Goal: Task Accomplishment & Management: Use online tool/utility

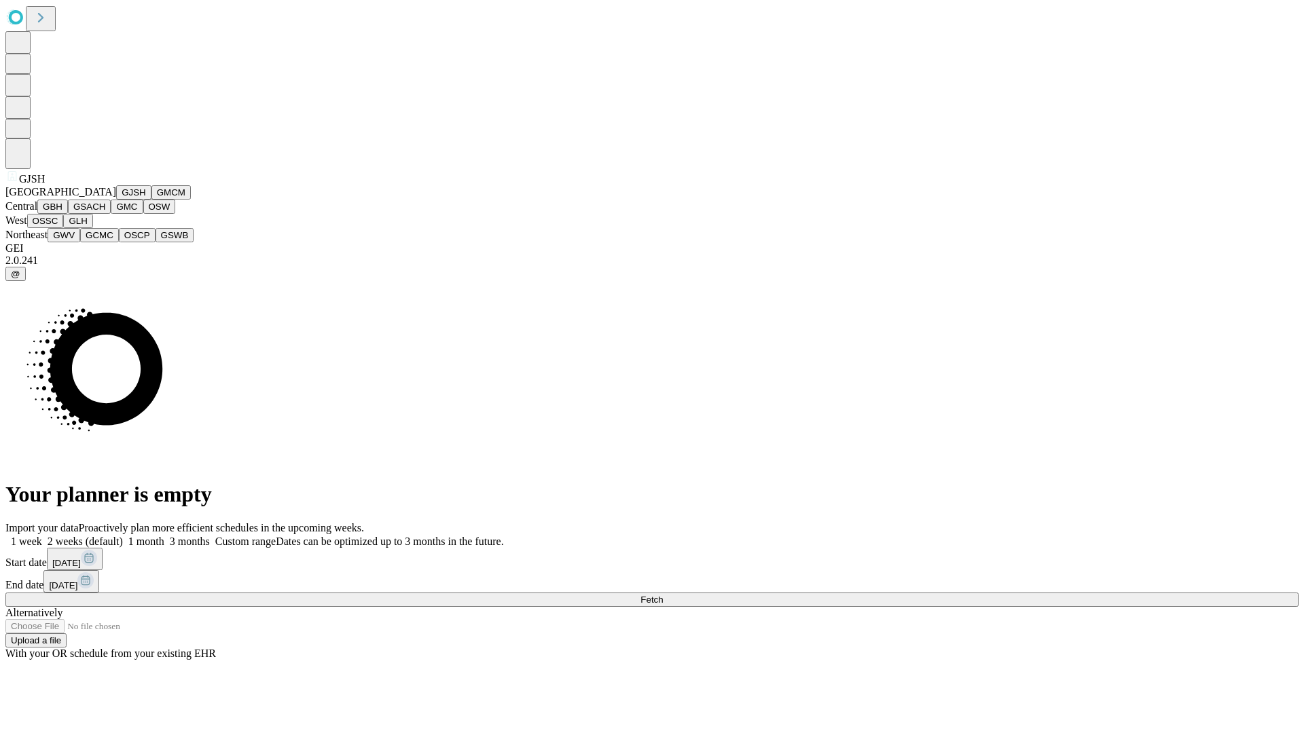
click at [116, 200] on button "GJSH" at bounding box center [133, 192] width 35 height 14
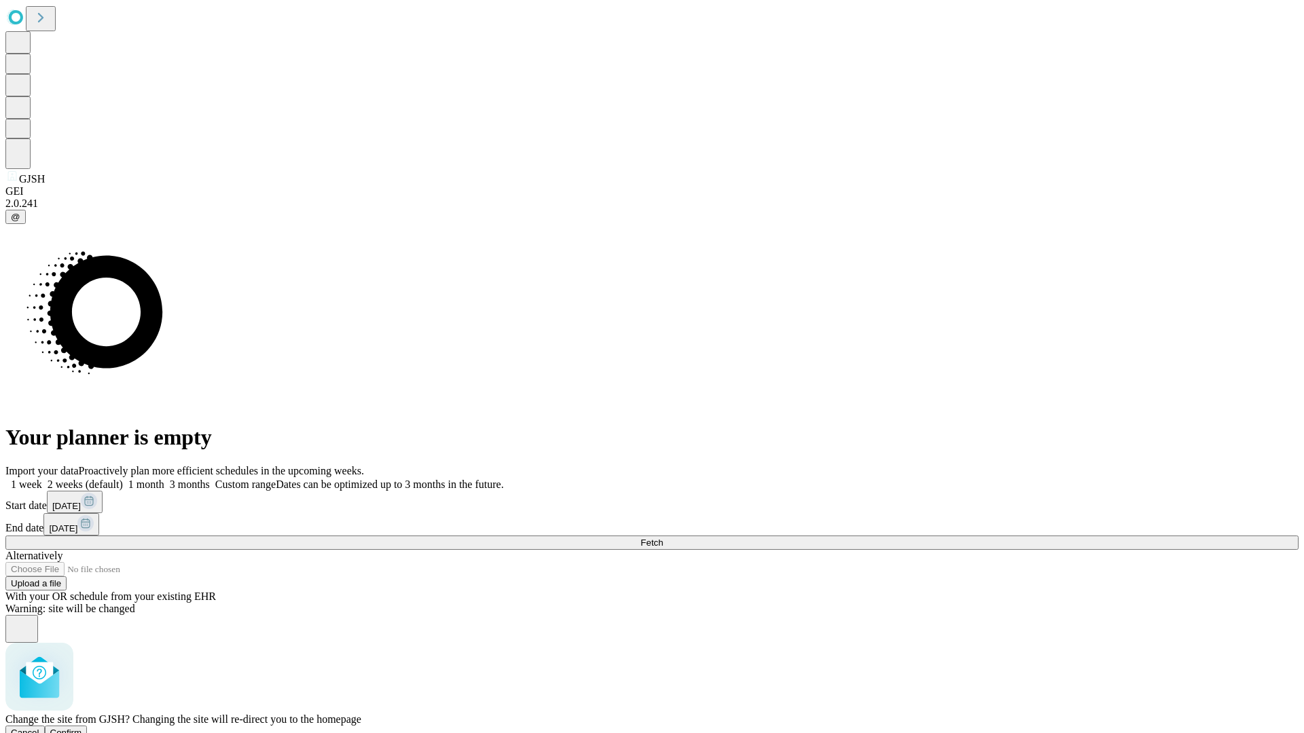
click at [82, 728] on span "Confirm" at bounding box center [66, 733] width 32 height 10
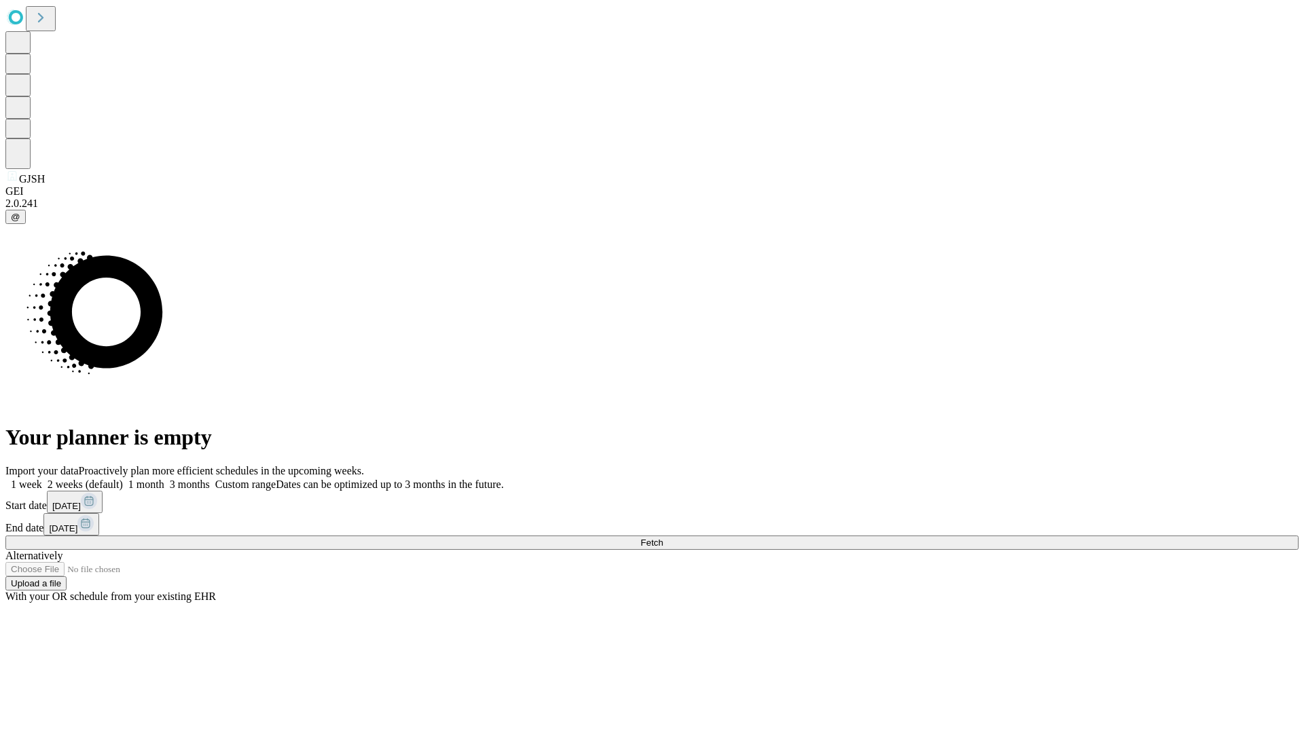
click at [123, 479] on label "2 weeks (default)" at bounding box center [82, 485] width 81 height 12
click at [663, 538] on span "Fetch" at bounding box center [651, 543] width 22 height 10
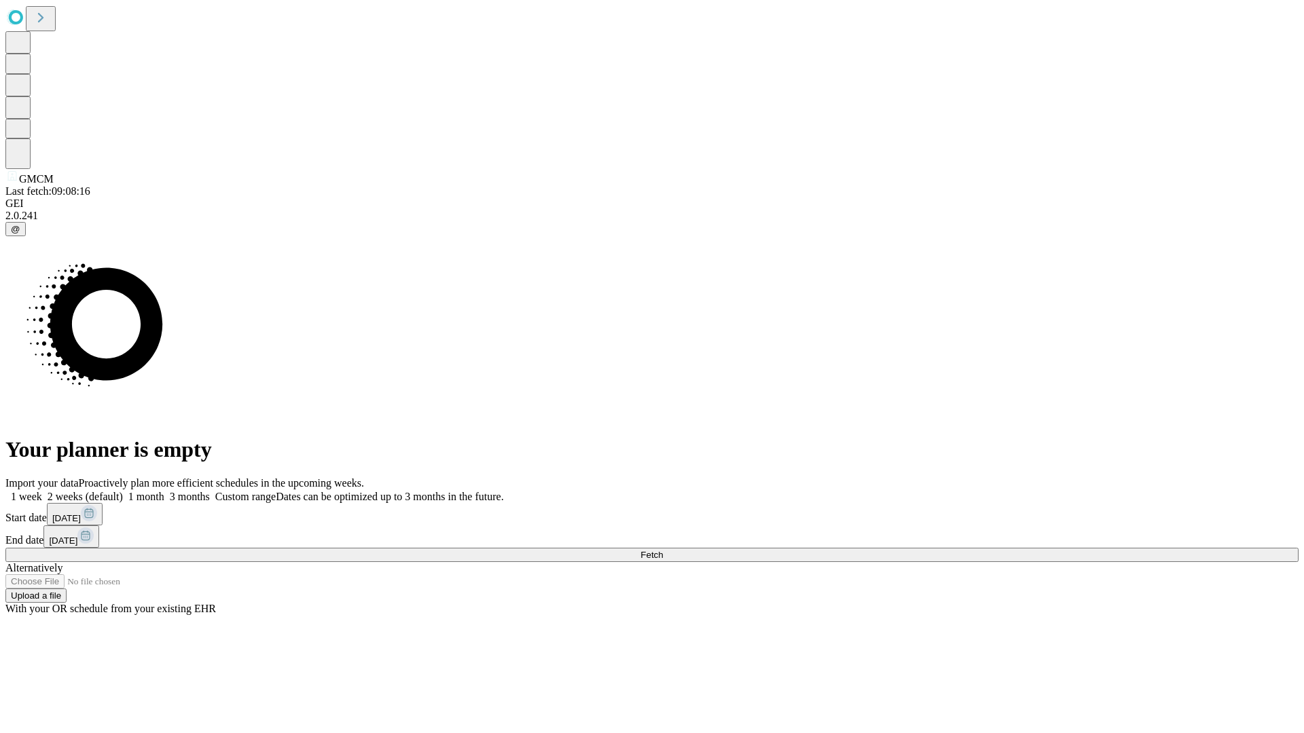
click at [123, 491] on label "2 weeks (default)" at bounding box center [82, 497] width 81 height 12
click at [663, 550] on span "Fetch" at bounding box center [651, 555] width 22 height 10
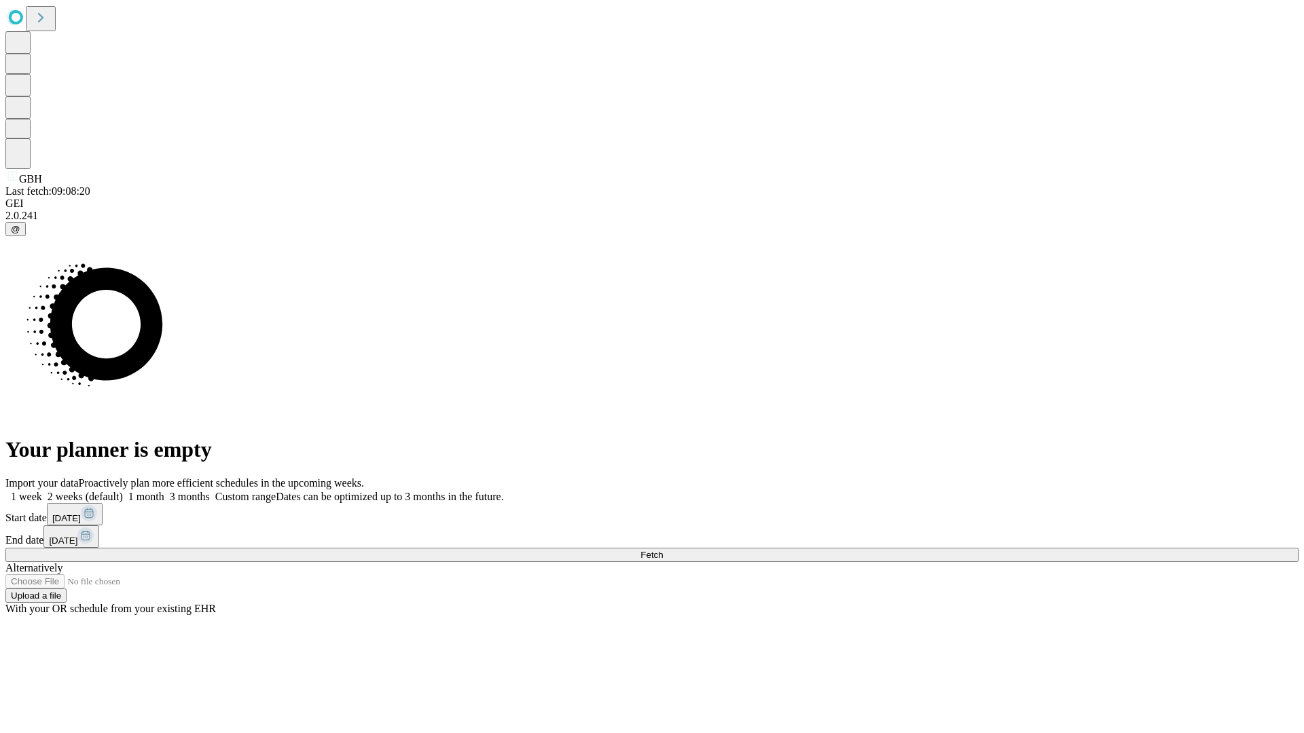
click at [123, 491] on label "2 weeks (default)" at bounding box center [82, 497] width 81 height 12
click at [663, 550] on span "Fetch" at bounding box center [651, 555] width 22 height 10
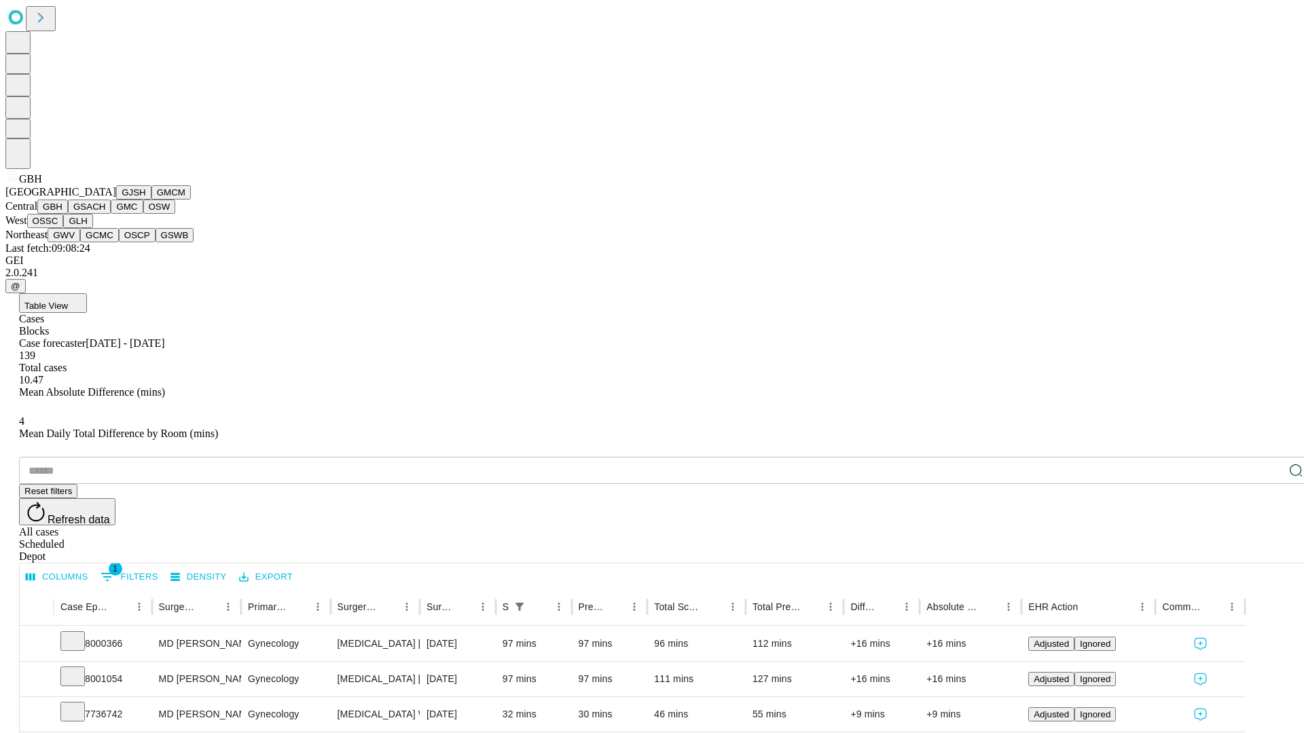
click at [105, 214] on button "GSACH" at bounding box center [89, 207] width 43 height 14
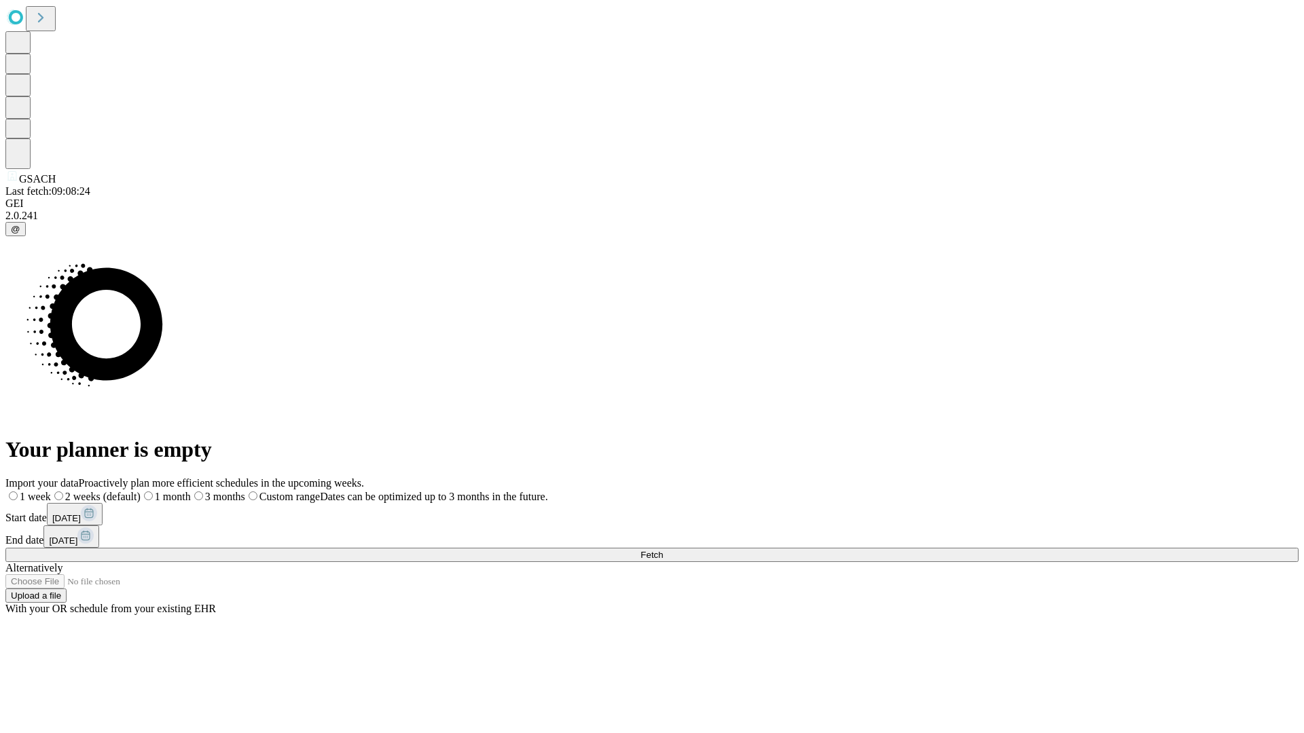
click at [141, 491] on label "2 weeks (default)" at bounding box center [96, 497] width 90 height 12
click at [663, 550] on span "Fetch" at bounding box center [651, 555] width 22 height 10
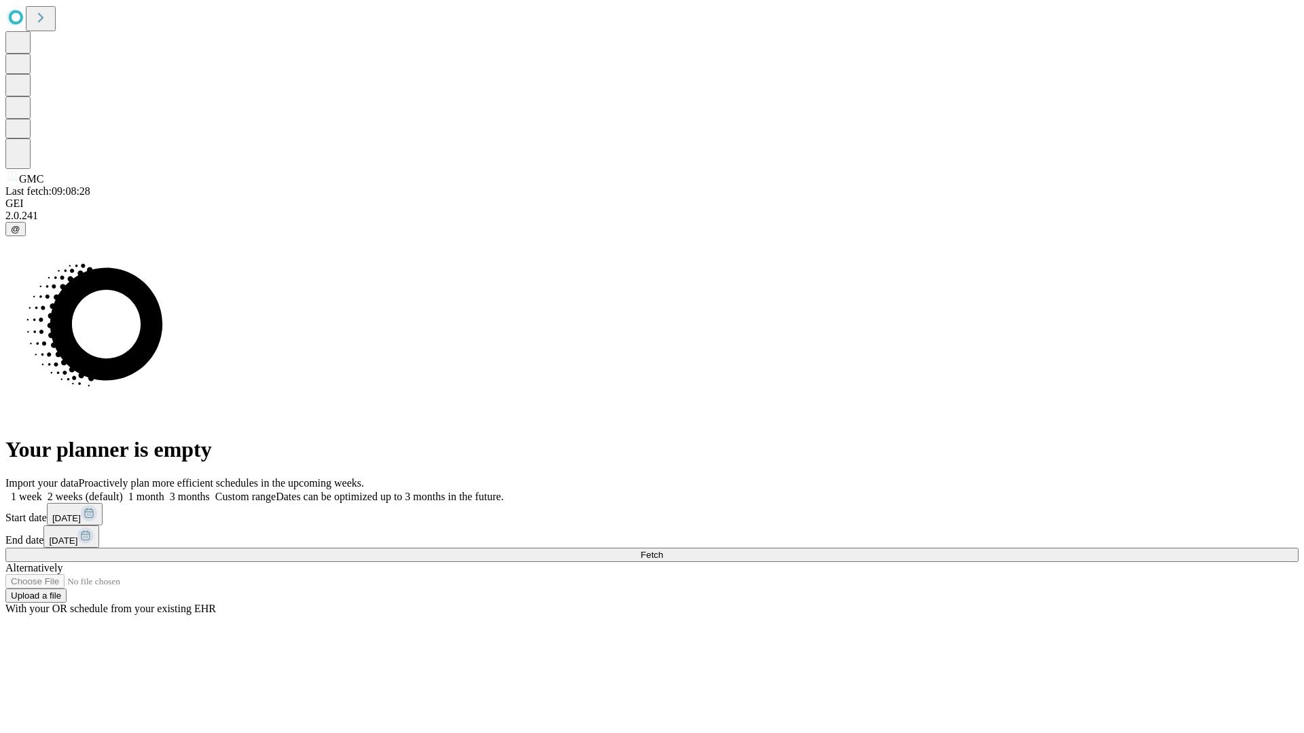
click at [123, 491] on label "2 weeks (default)" at bounding box center [82, 497] width 81 height 12
click at [663, 550] on span "Fetch" at bounding box center [651, 555] width 22 height 10
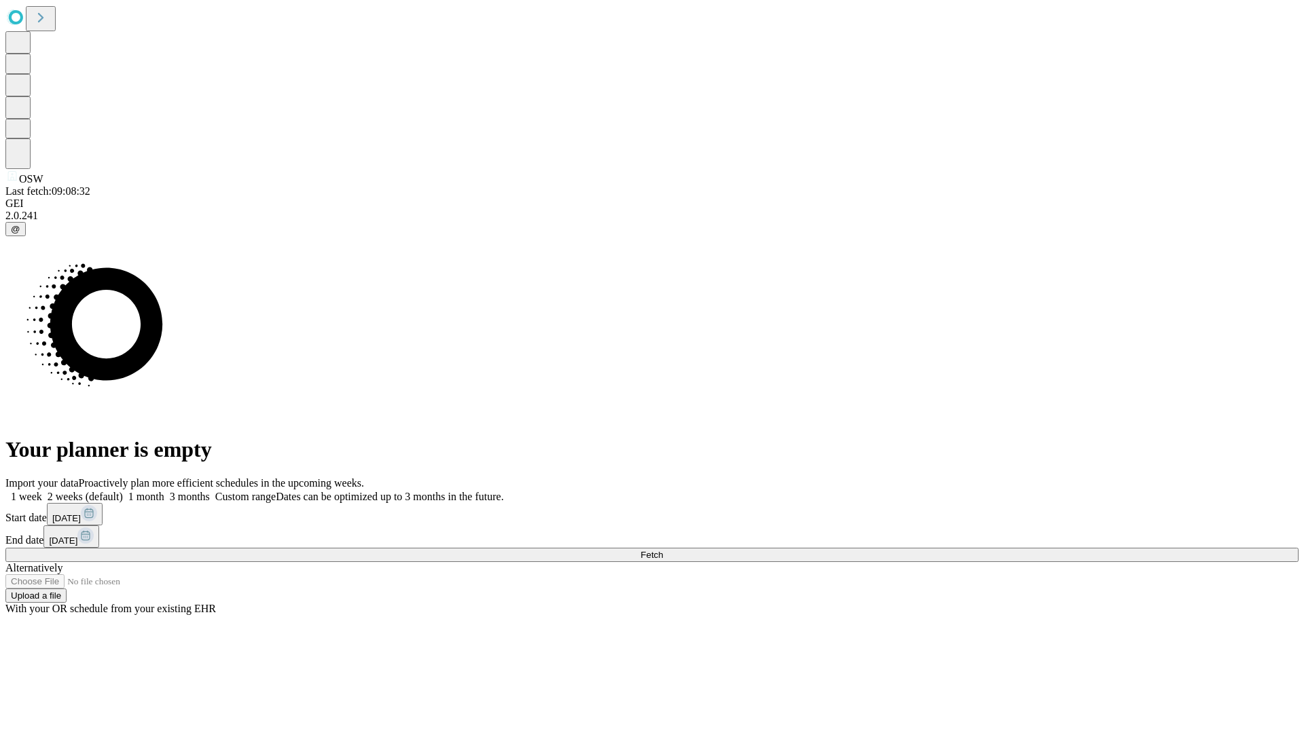
click at [123, 491] on label "2 weeks (default)" at bounding box center [82, 497] width 81 height 12
click at [663, 550] on span "Fetch" at bounding box center [651, 555] width 22 height 10
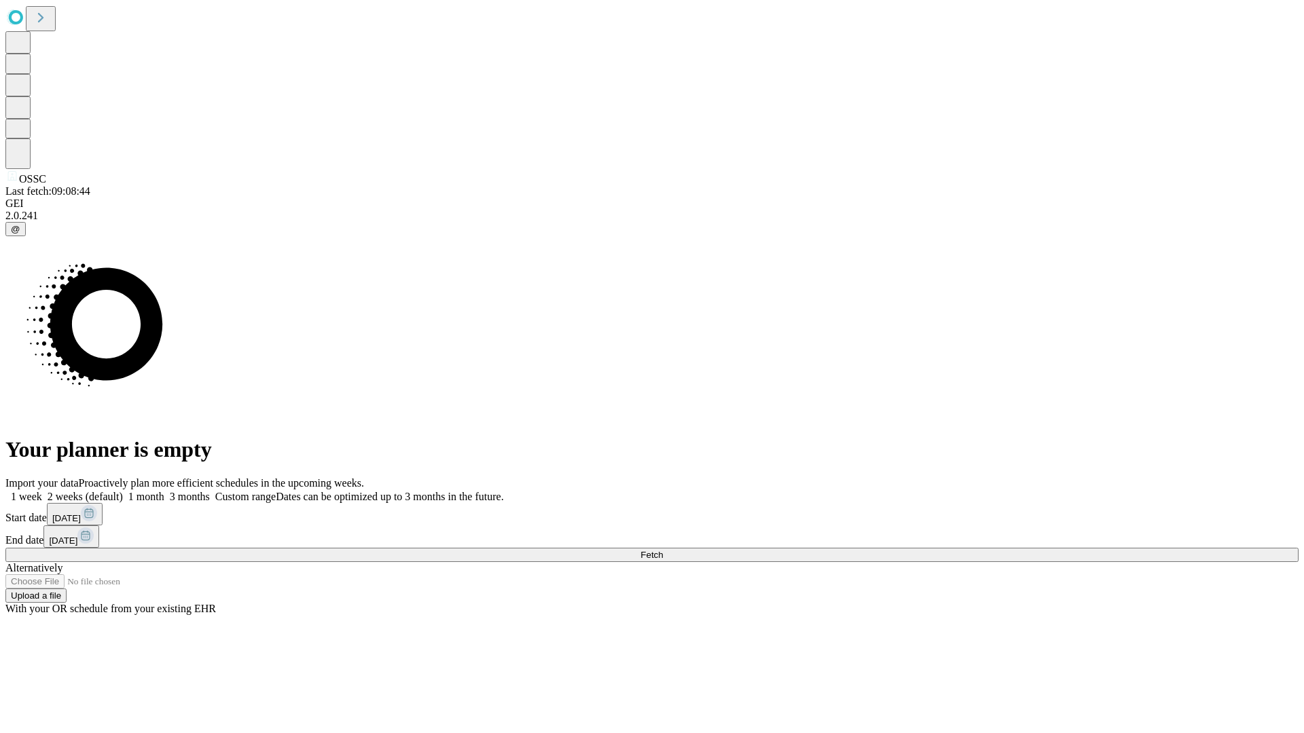
click at [123, 491] on label "2 weeks (default)" at bounding box center [82, 497] width 81 height 12
click at [663, 550] on span "Fetch" at bounding box center [651, 555] width 22 height 10
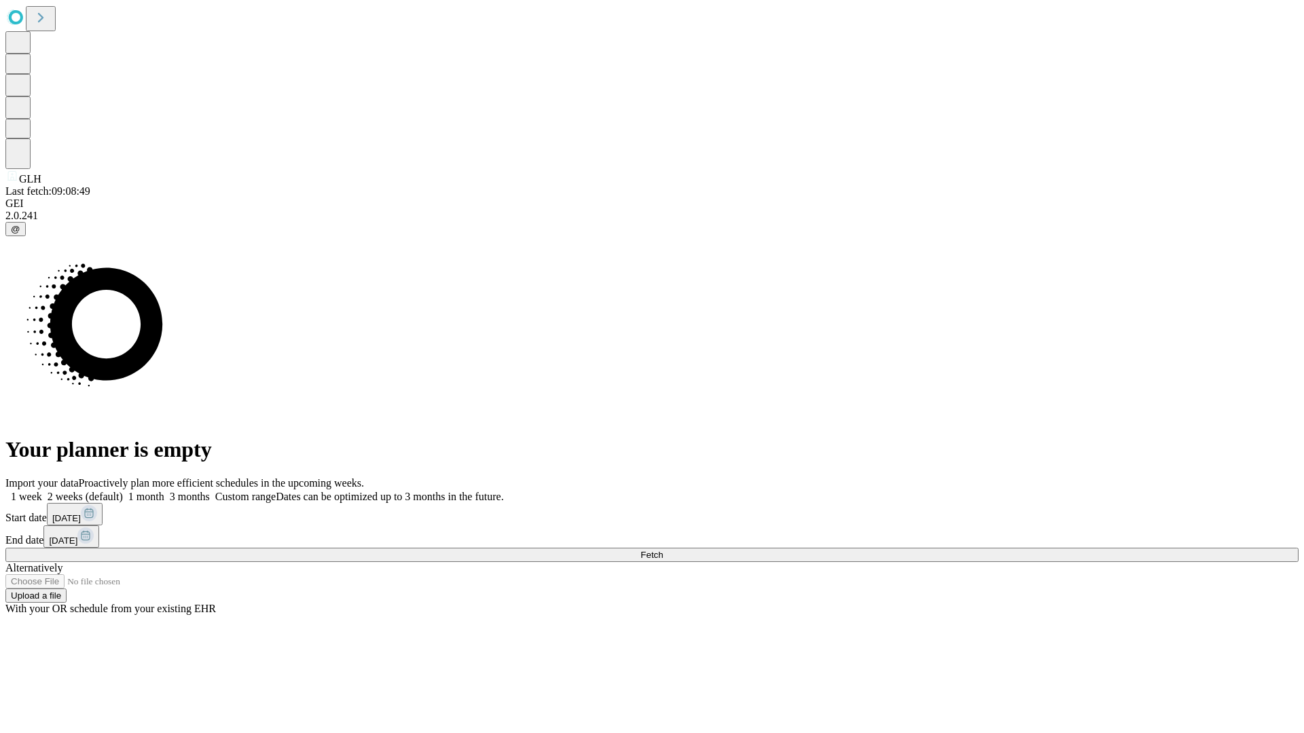
click at [123, 491] on label "2 weeks (default)" at bounding box center [82, 497] width 81 height 12
click at [663, 550] on span "Fetch" at bounding box center [651, 555] width 22 height 10
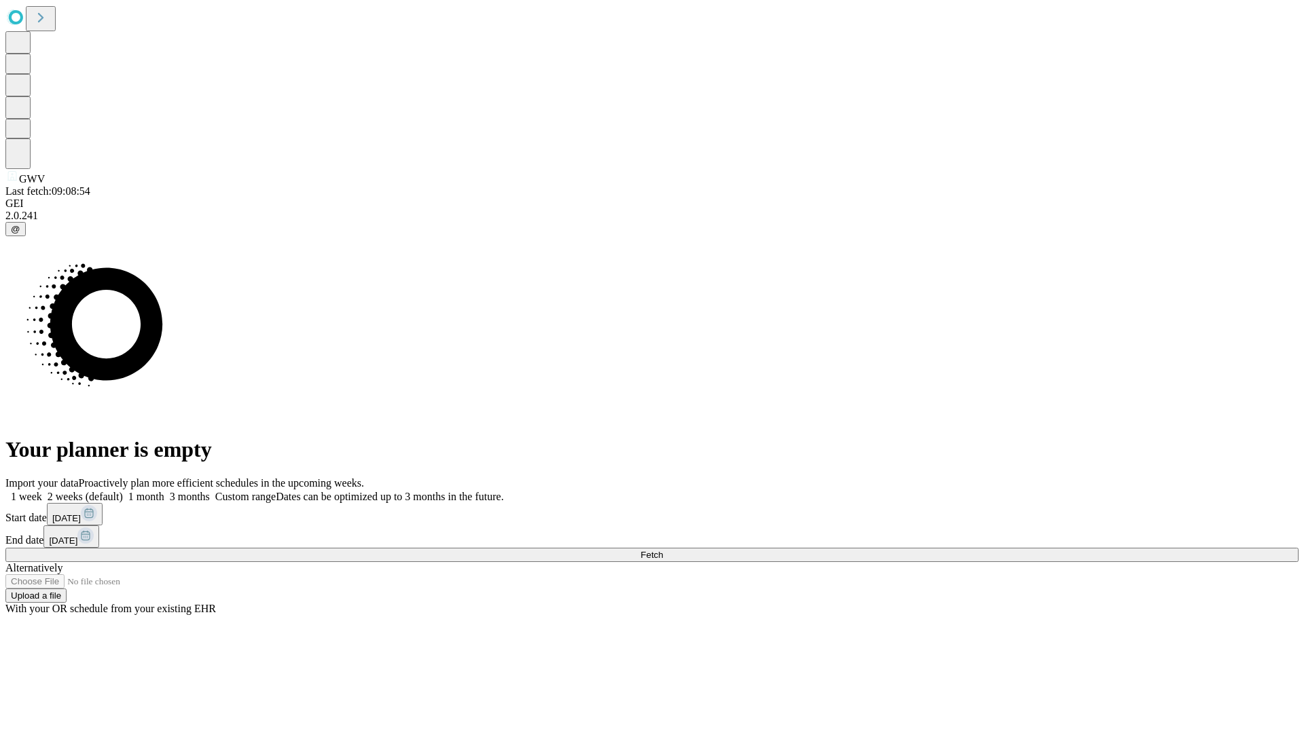
click at [123, 491] on label "2 weeks (default)" at bounding box center [82, 497] width 81 height 12
click at [663, 550] on span "Fetch" at bounding box center [651, 555] width 22 height 10
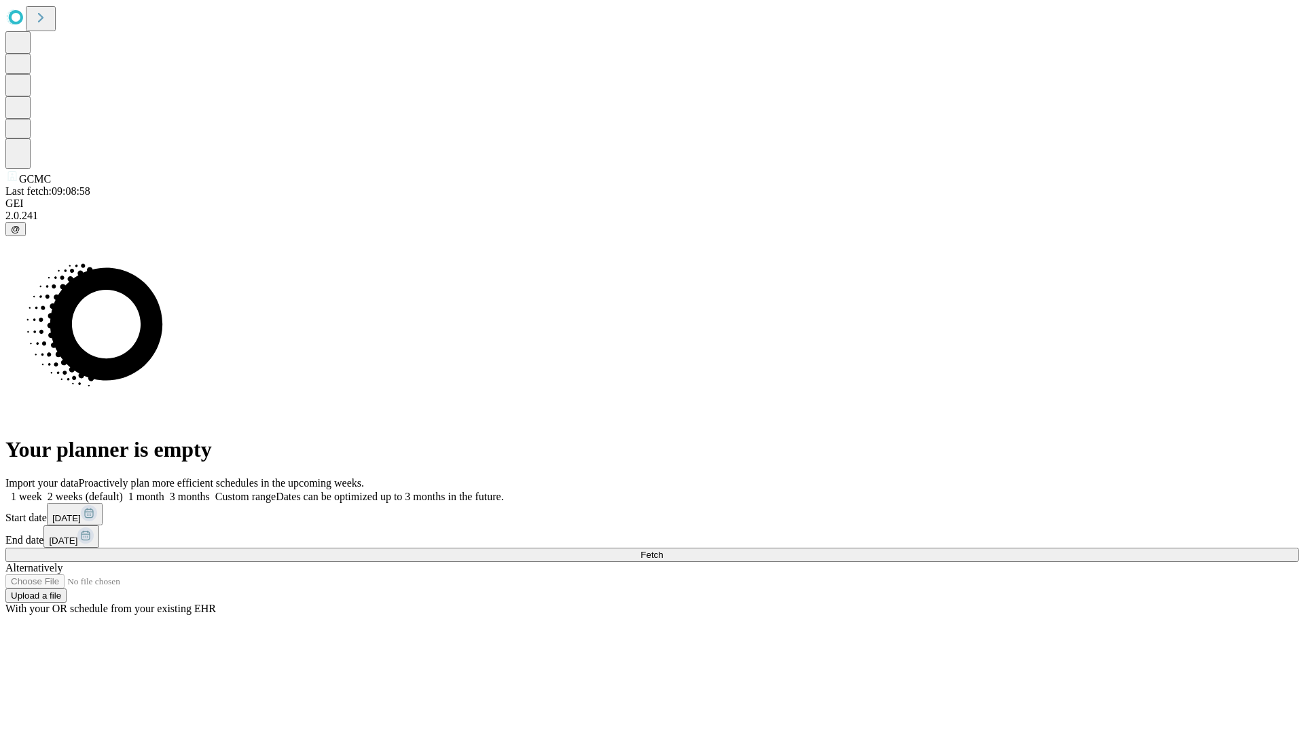
click at [123, 491] on label "2 weeks (default)" at bounding box center [82, 497] width 81 height 12
click at [663, 550] on span "Fetch" at bounding box center [651, 555] width 22 height 10
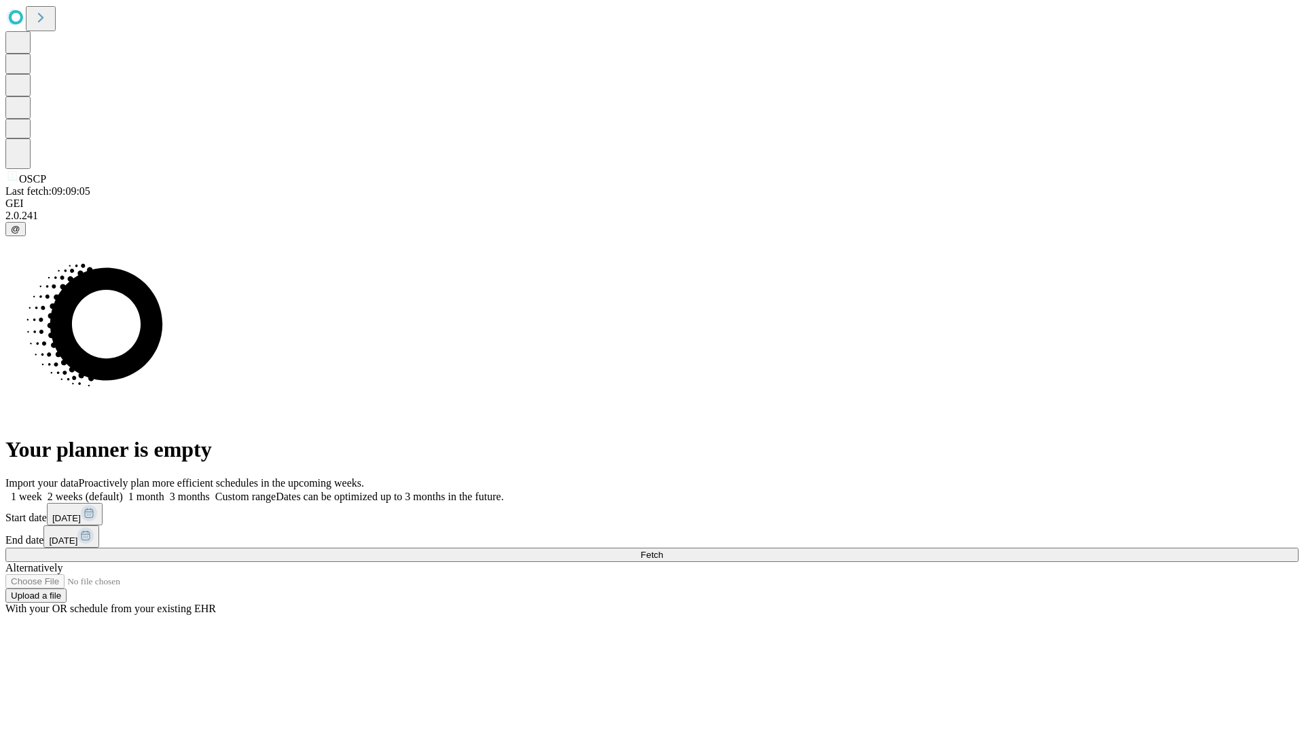
click at [123, 491] on label "2 weeks (default)" at bounding box center [82, 497] width 81 height 12
click at [663, 550] on span "Fetch" at bounding box center [651, 555] width 22 height 10
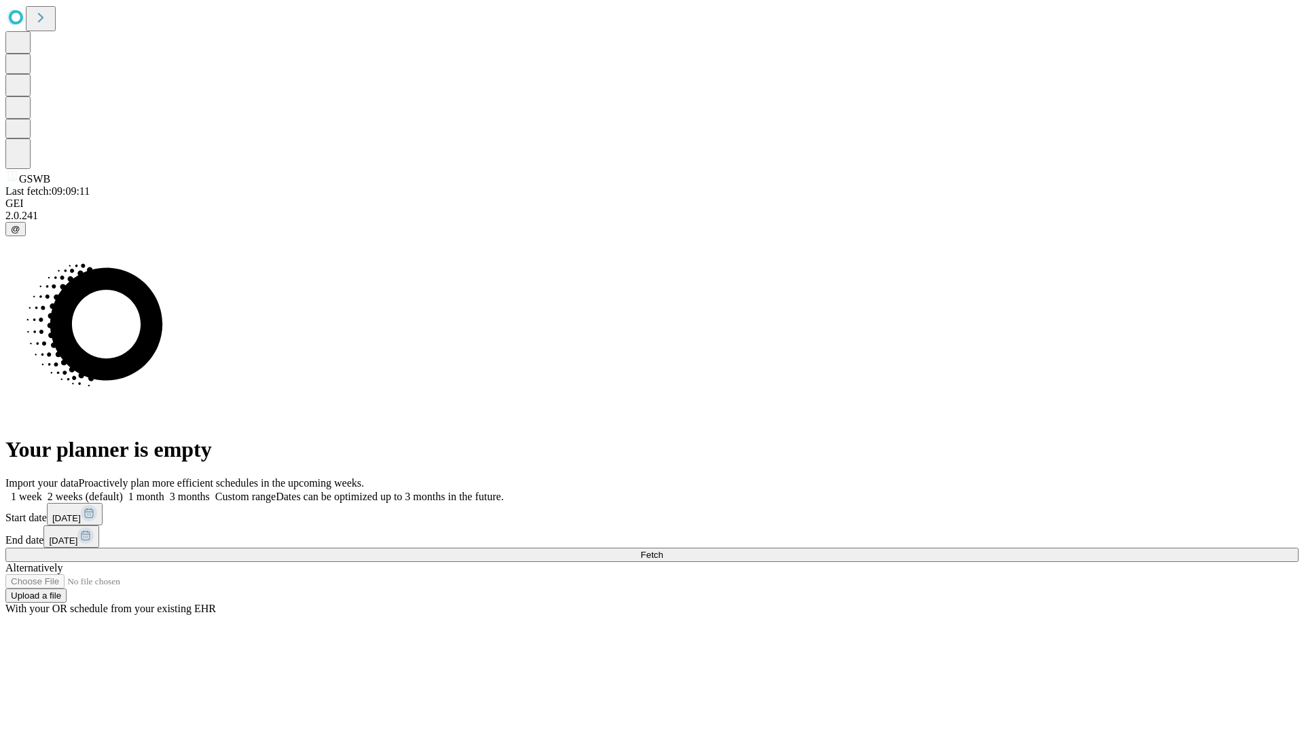
click at [123, 491] on label "2 weeks (default)" at bounding box center [82, 497] width 81 height 12
click at [663, 550] on span "Fetch" at bounding box center [651, 555] width 22 height 10
